Goal: Task Accomplishment & Management: Use online tool/utility

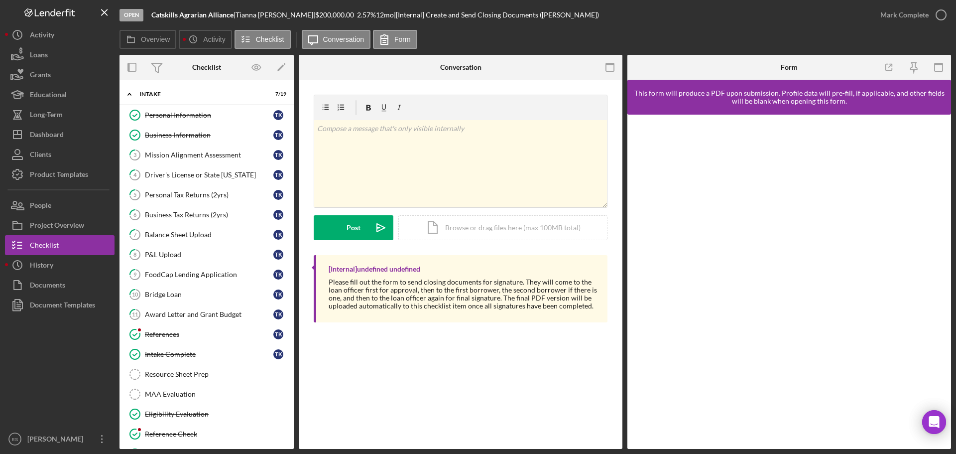
scroll to position [253, 0]
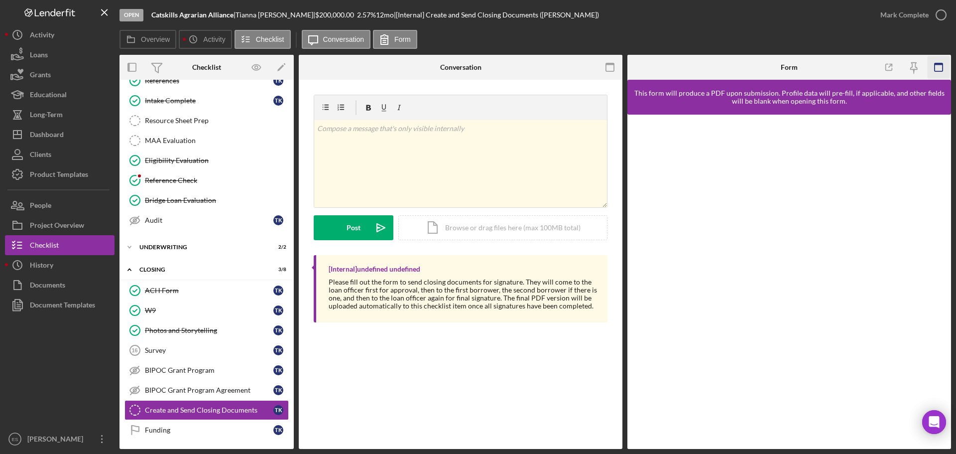
click at [938, 64] on rect "button" at bounding box center [939, 64] width 8 height 2
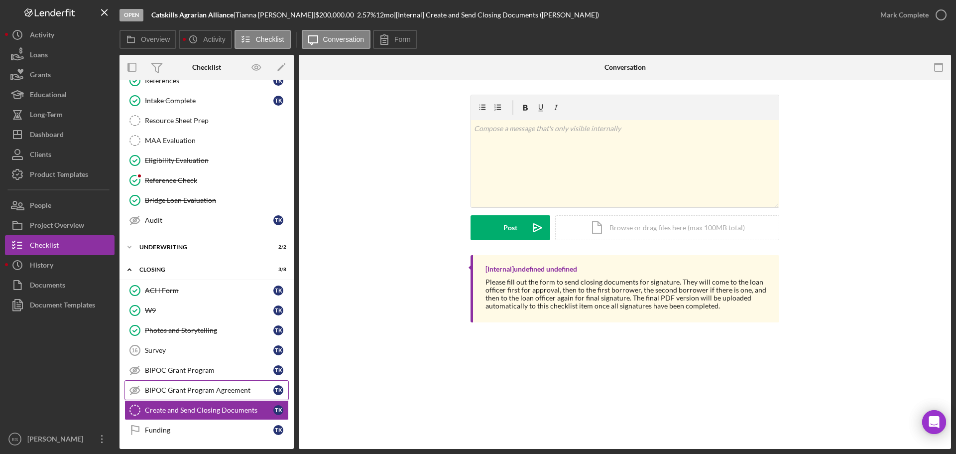
click at [195, 386] on div "BIPOC Grant Program Agreement" at bounding box center [209, 390] width 128 height 8
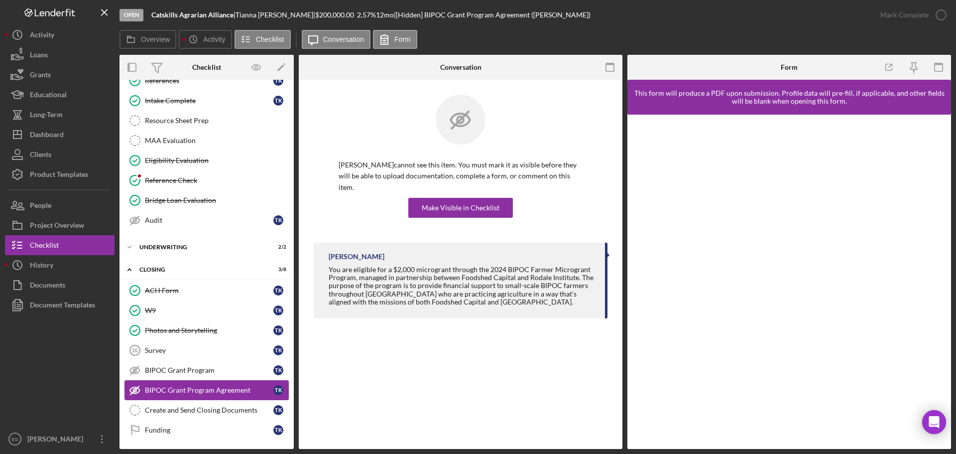
drag, startPoint x: 202, startPoint y: 404, endPoint x: 216, endPoint y: 384, distance: 23.6
click at [206, 407] on link "Create and Send Closing Documents Create and Send Closing Documents T K" at bounding box center [207, 410] width 164 height 20
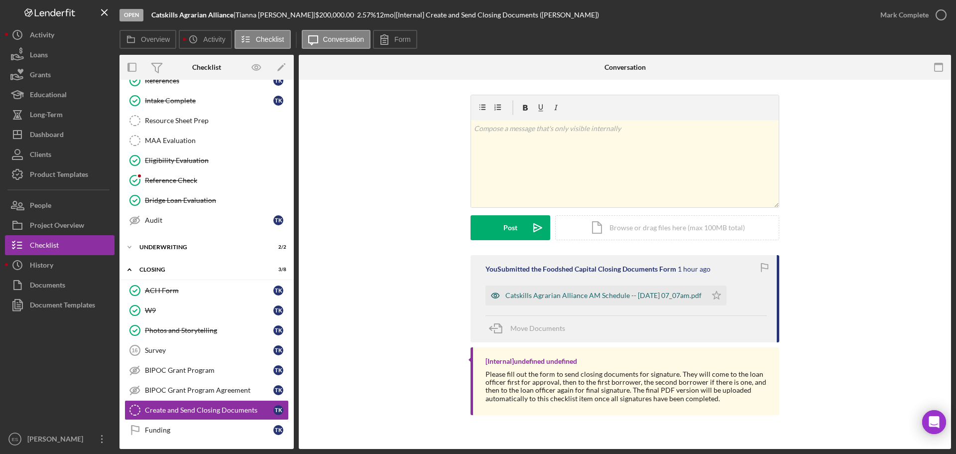
click at [630, 296] on div "Catskills Agrarian Alliance AM Schedule -- [DATE] 07_07am.pdf" at bounding box center [603, 295] width 196 height 8
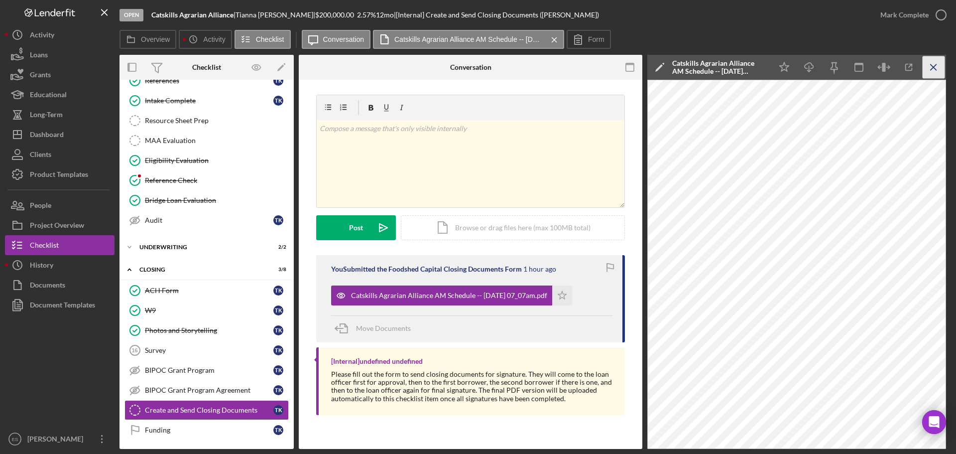
click at [933, 67] on line "button" at bounding box center [933, 66] width 5 height 5
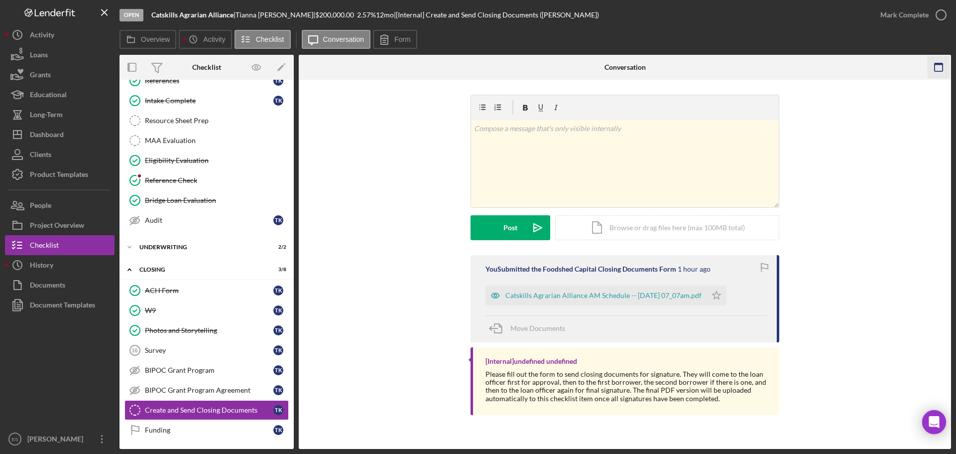
click at [942, 68] on icon "button" at bounding box center [939, 67] width 22 height 22
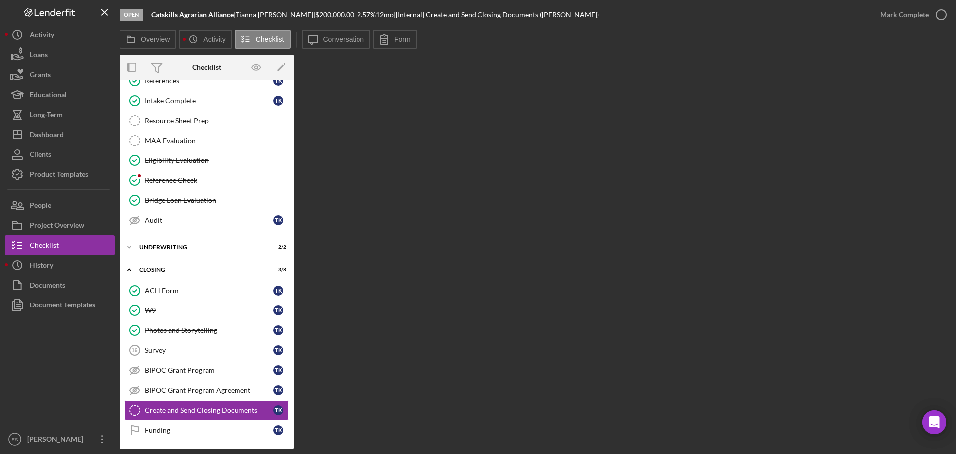
click at [403, 28] on div "Open Catskills Agrarian Alliance | [PERSON_NAME] | $200,000.00 2.57 % 12 mo | […" at bounding box center [495, 15] width 751 height 30
click at [402, 42] on label "Form" at bounding box center [402, 39] width 16 height 8
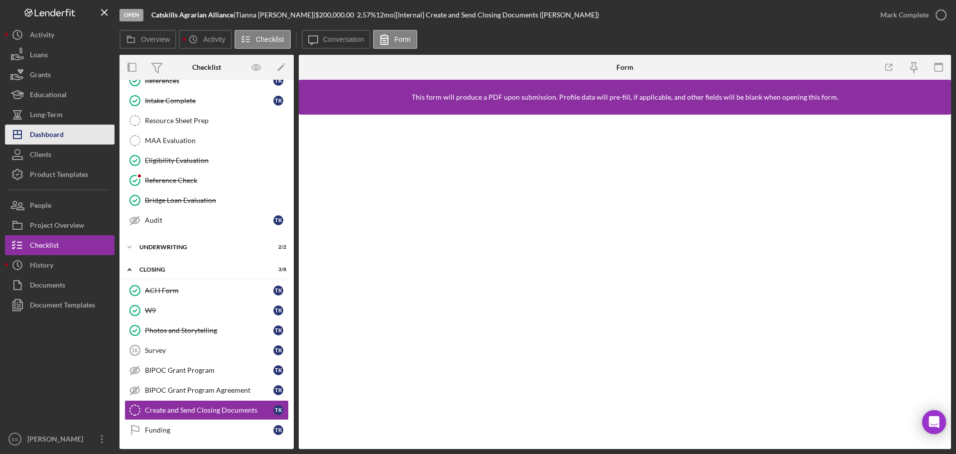
click at [71, 138] on button "Icon/Dashboard Dashboard" at bounding box center [60, 135] width 110 height 20
